Goal: Task Accomplishment & Management: Complete application form

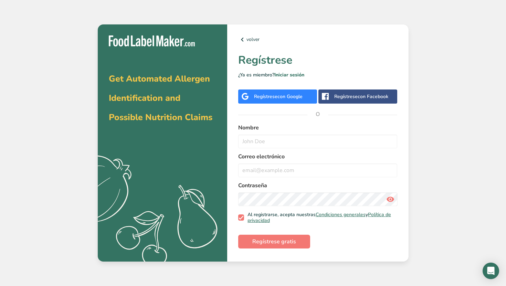
click at [297, 98] on span "con Google" at bounding box center [289, 96] width 25 height 7
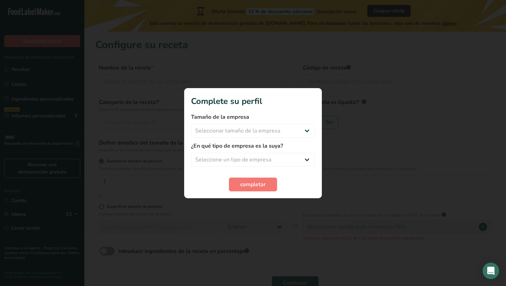
click at [356, 145] on div at bounding box center [253, 143] width 506 height 286
click at [265, 133] on select "Seleccionar tamaño de la empresa Menos de 10 empleados De 10 a 50 empleados De …" at bounding box center [253, 131] width 124 height 14
click at [257, 158] on select "Seleccione un tipo de empresa Fabricante de alimentos envasados Restaurante y c…" at bounding box center [253, 160] width 124 height 14
select select "8"
click at [247, 184] on span "completar" at bounding box center [252, 184] width 25 height 8
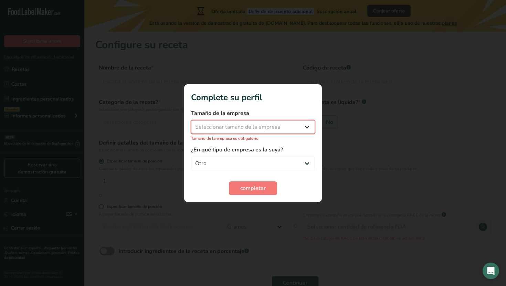
click at [242, 125] on select "Seleccionar tamaño de la empresa Menos de 10 empleados De 10 a 50 empleados De …" at bounding box center [253, 127] width 124 height 14
select select "2"
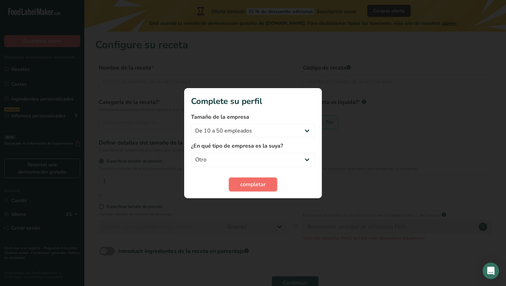
click at [246, 182] on span "completar" at bounding box center [252, 184] width 25 height 8
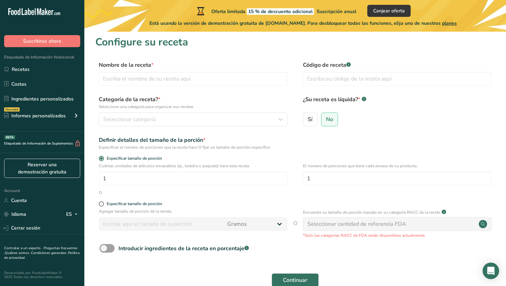
scroll to position [4, 0]
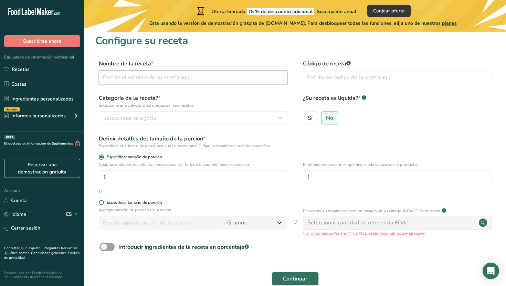
click at [222, 78] on input "text" at bounding box center [193, 78] width 189 height 14
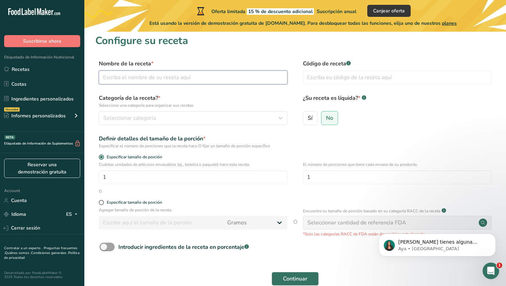
scroll to position [0, 0]
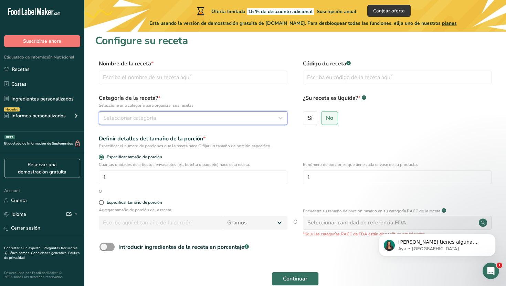
click at [214, 119] on div "Seleccionar categoría" at bounding box center [191, 118] width 176 height 8
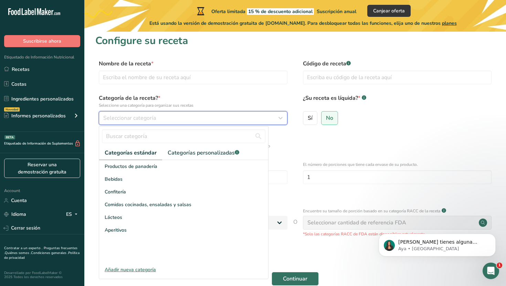
click at [176, 119] on div "Seleccionar categoría" at bounding box center [191, 118] width 176 height 8
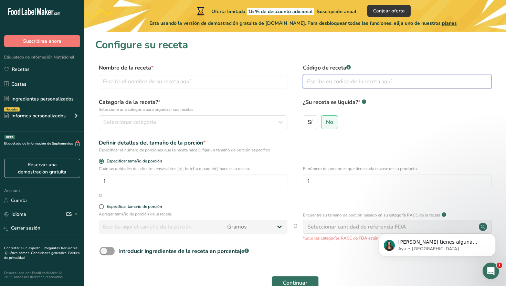
click at [370, 84] on input "text" at bounding box center [397, 82] width 189 height 14
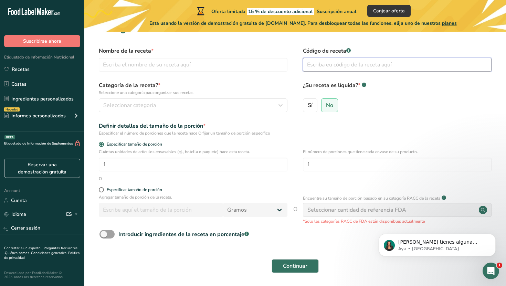
scroll to position [18, 0]
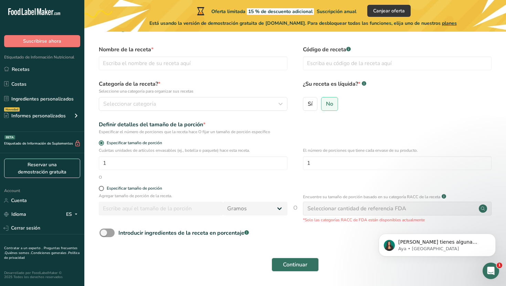
click at [379, 210] on div "Seleccionar cantidad de referencia FDA" at bounding box center [356, 208] width 99 height 8
